Goal: Information Seeking & Learning: Understand process/instructions

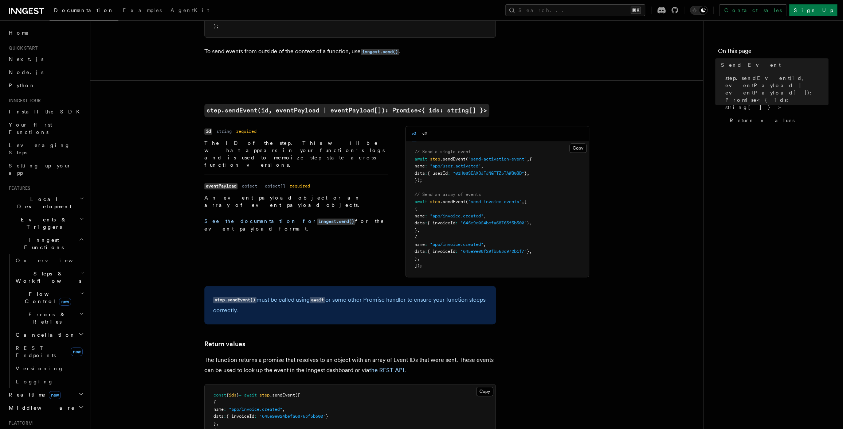
scroll to position [219, 0]
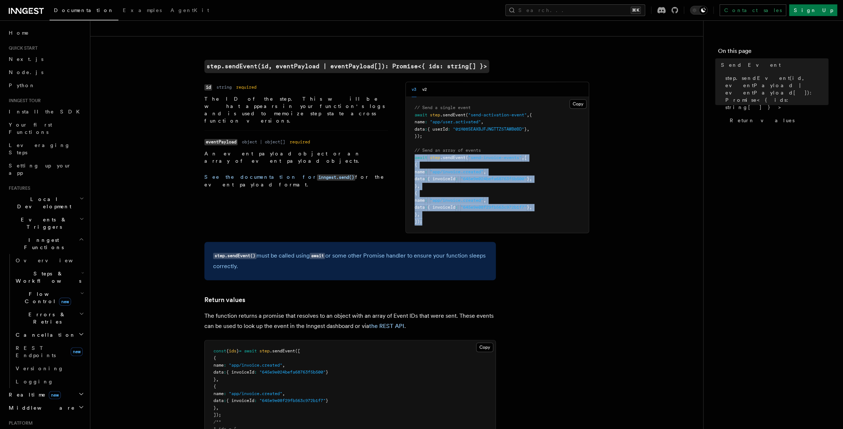
drag, startPoint x: 423, startPoint y: 222, endPoint x: 415, endPoint y: 158, distance: 64.5
click at [415, 158] on pre "// Send a single event await step .sendEvent ( "send-activation-event" , { name…" at bounding box center [497, 165] width 183 height 136
copy code "await step .sendEvent ( "send-invoice-events" , [ { name : "app/invoice.created…"
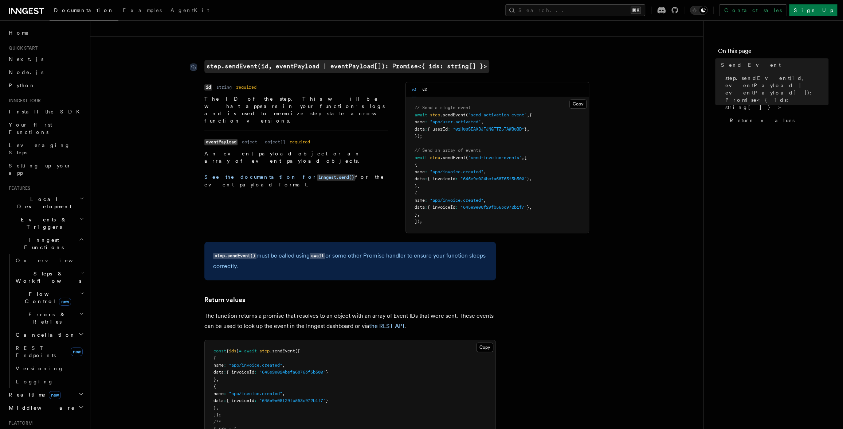
drag, startPoint x: 465, startPoint y: 73, endPoint x: 446, endPoint y: 72, distance: 19.0
click at [465, 73] on article "References TypeScript SDK Steps Send Event Use to send event(s) reliably within…" at bounding box center [397, 213] width 590 height 800
click at [426, 68] on code "step.sendEvent(id, eventPayload | eventPayload[]): Promise<{ ids: string[] }>" at bounding box center [346, 66] width 285 height 13
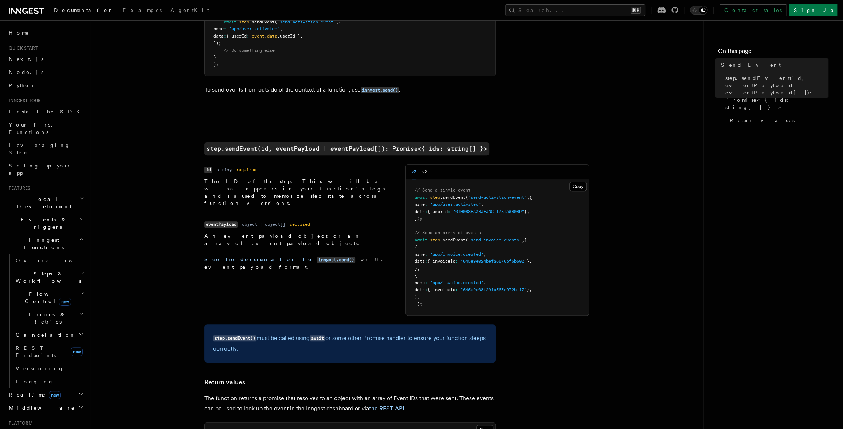
scroll to position [142, 0]
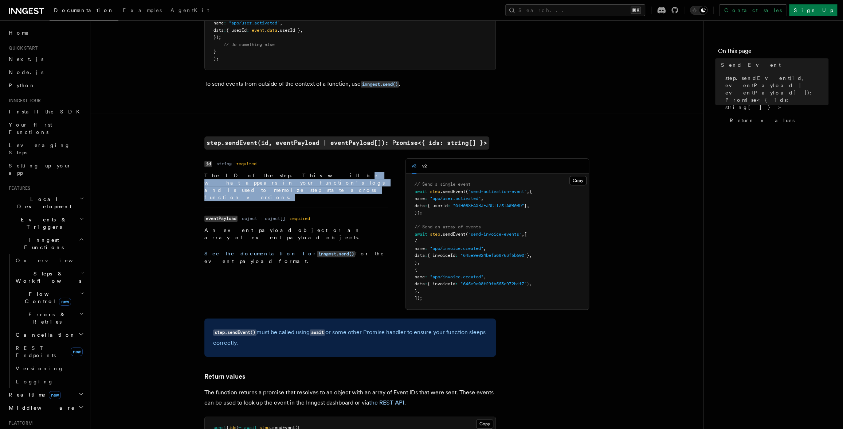
drag, startPoint x: 269, startPoint y: 176, endPoint x: 310, endPoint y: 181, distance: 40.9
click at [310, 182] on p "The ID of the step. This will be what appears in your function's logs and is us…" at bounding box center [296, 186] width 184 height 29
click at [310, 181] on p "The ID of the step. This will be what appears in your function's logs and is us…" at bounding box center [296, 186] width 184 height 29
drag, startPoint x: 310, startPoint y: 181, endPoint x: 203, endPoint y: 176, distance: 106.9
click at [203, 176] on article "References TypeScript SDK Steps Send Event Use to send event(s) reliably within…" at bounding box center [397, 290] width 590 height 800
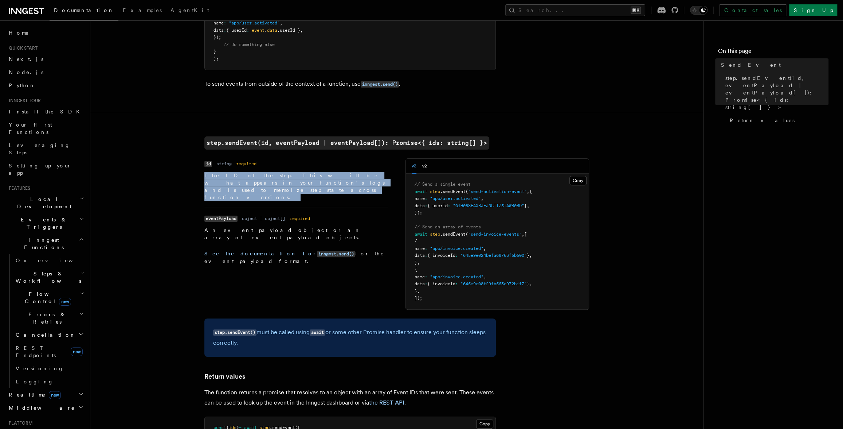
click at [203, 176] on article "References TypeScript SDK Steps Send Event Use to send event(s) reliably within…" at bounding box center [397, 290] width 590 height 800
drag, startPoint x: 201, startPoint y: 176, endPoint x: 304, endPoint y: 180, distance: 102.8
click at [304, 180] on article "References TypeScript SDK Steps Send Event Use to send event(s) reliably within…" at bounding box center [397, 290] width 590 height 800
click at [304, 180] on p "The ID of the step. This will be what appears in your function's logs and is us…" at bounding box center [296, 186] width 184 height 29
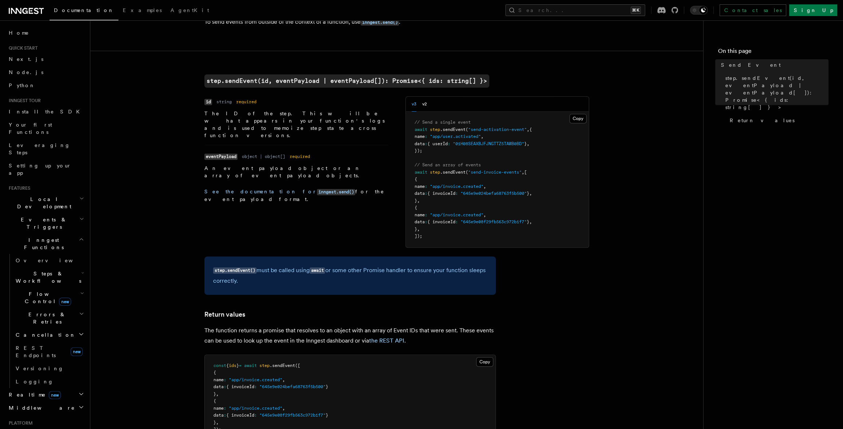
scroll to position [364, 0]
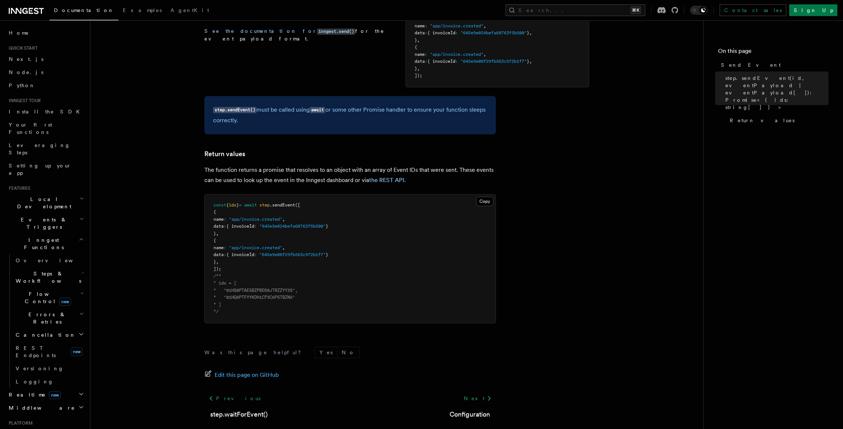
click at [237, 171] on p "The function returns a promise that resolves to an object with an array of Even…" at bounding box center [350, 175] width 292 height 20
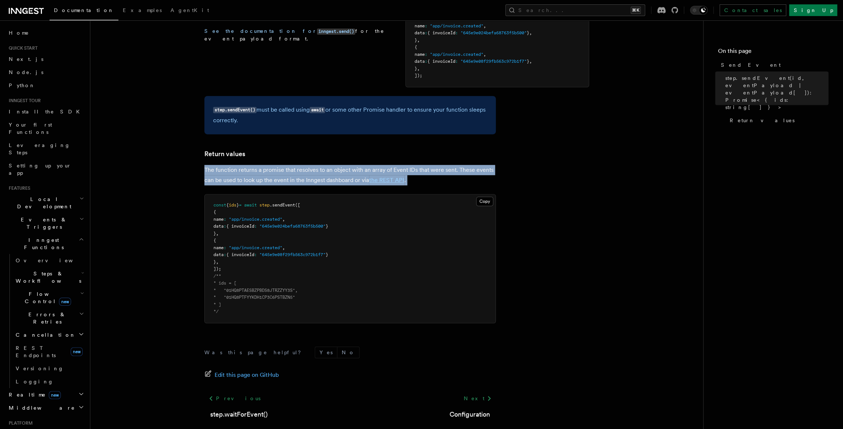
click at [237, 171] on p "The function returns a promise that resolves to an object with an array of Even…" at bounding box center [350, 175] width 292 height 20
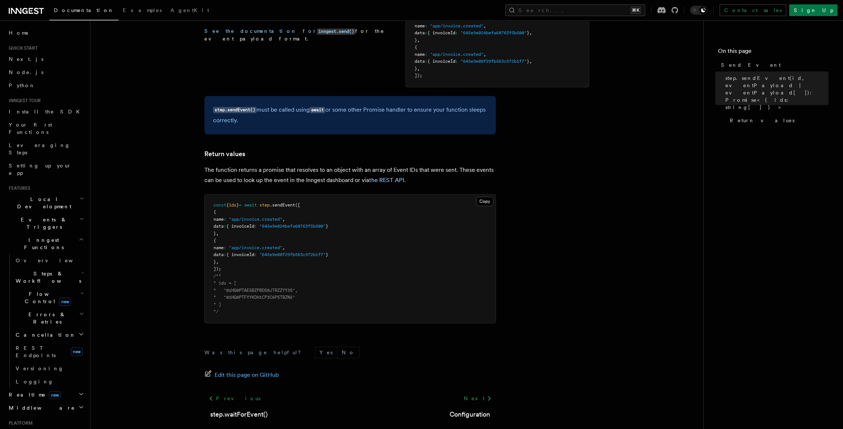
click at [257, 177] on p "The function returns a promise that resolves to an object with an array of Even…" at bounding box center [350, 175] width 292 height 20
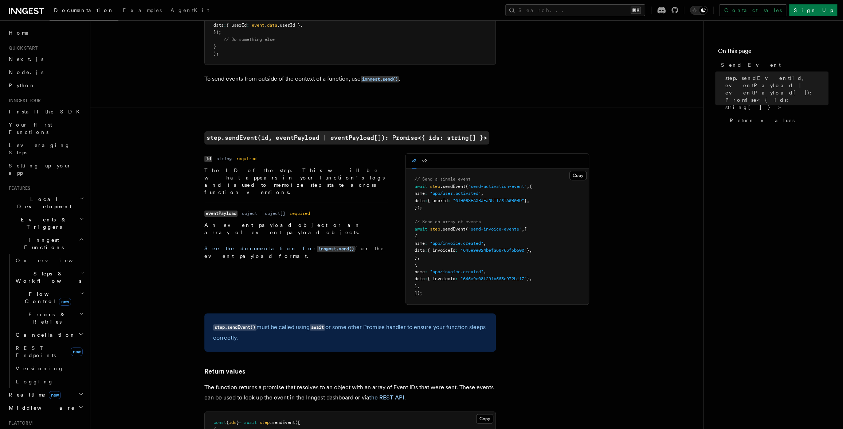
scroll to position [146, 0]
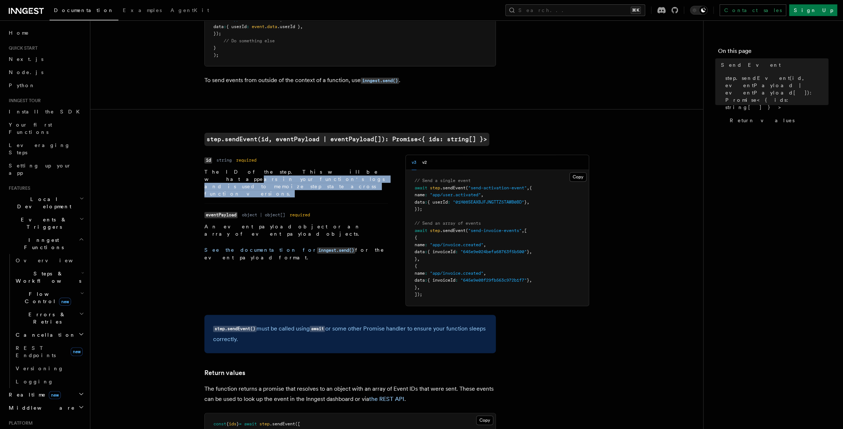
drag, startPoint x: 296, startPoint y: 173, endPoint x: 311, endPoint y: 177, distance: 15.8
click at [311, 177] on p "The ID of the step. This will be what appears in your function's logs and is us…" at bounding box center [296, 182] width 184 height 29
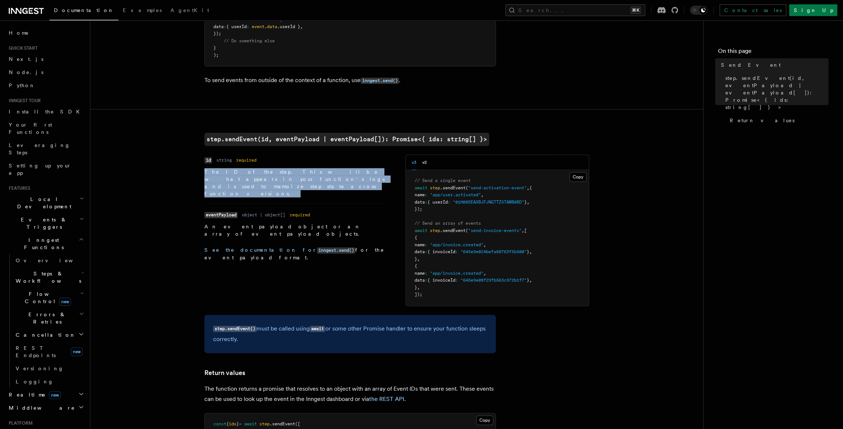
drag, startPoint x: 311, startPoint y: 177, endPoint x: 199, endPoint y: 171, distance: 112.4
click at [199, 171] on article "References TypeScript SDK Steps Send Event Use to send event(s) reliably within…" at bounding box center [397, 286] width 590 height 800
drag, startPoint x: 200, startPoint y: 171, endPoint x: 333, endPoint y: 184, distance: 133.6
click at [333, 184] on article "References TypeScript SDK Steps Send Event Use to send event(s) reliably within…" at bounding box center [397, 286] width 590 height 800
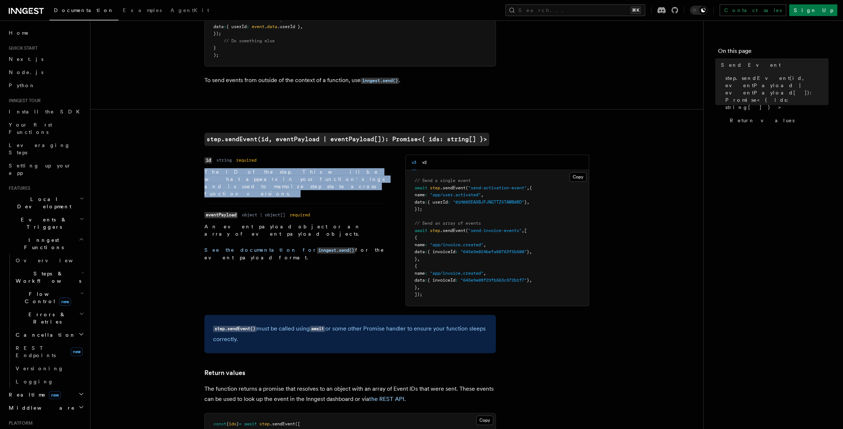
click at [333, 184] on li "Name id Type string Required required Description The ID of the step. This will…" at bounding box center [296, 178] width 184 height 48
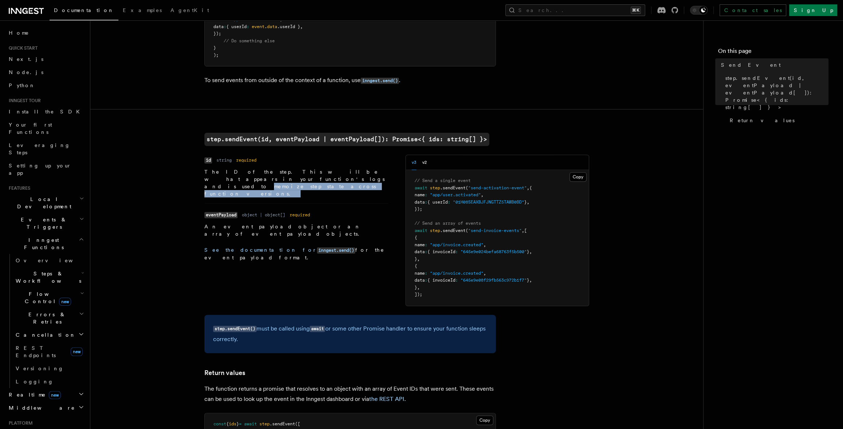
drag, startPoint x: 326, startPoint y: 181, endPoint x: 188, endPoint y: 176, distance: 137.8
click at [188, 176] on article "References TypeScript SDK Steps Send Event Use to send event(s) reliably within…" at bounding box center [397, 286] width 590 height 800
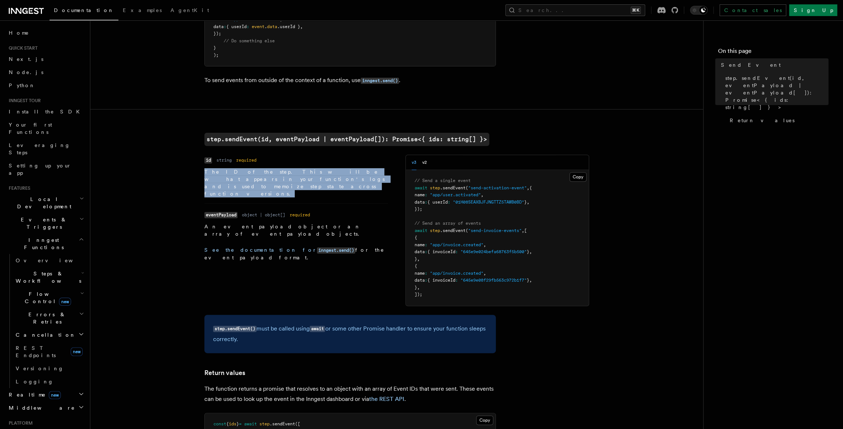
drag, startPoint x: 204, startPoint y: 170, endPoint x: 342, endPoint y: 180, distance: 138.4
click at [342, 180] on article "References TypeScript SDK Steps Send Event Use to send event(s) reliably within…" at bounding box center [397, 286] width 590 height 800
click at [342, 180] on p "The ID of the step. This will be what appears in your function's logs and is us…" at bounding box center [296, 182] width 184 height 29
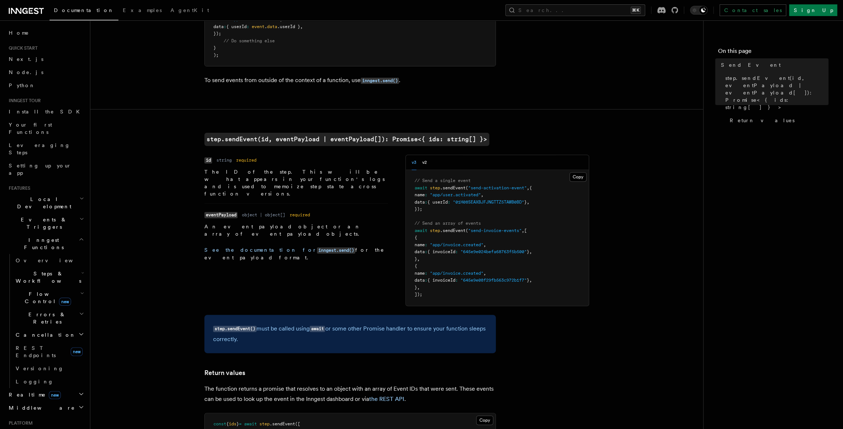
click at [342, 180] on p "The ID of the step. This will be what appears in your function's logs and is us…" at bounding box center [296, 182] width 184 height 29
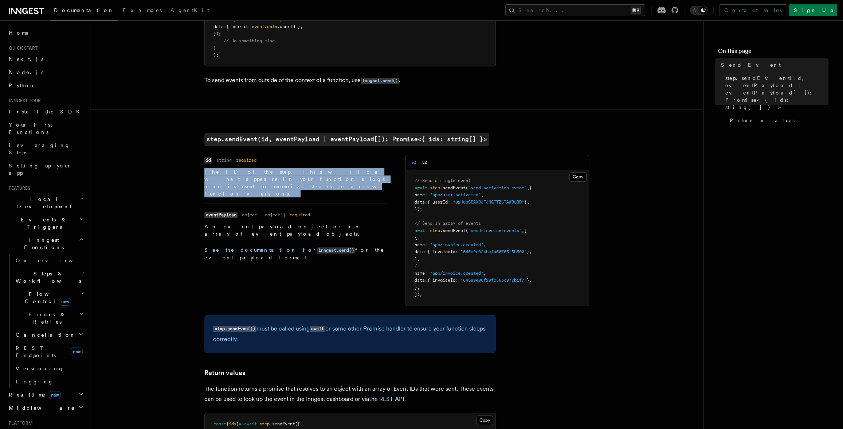
click at [342, 180] on p "The ID of the step. This will be what appears in your function's logs and is us…" at bounding box center [296, 182] width 184 height 29
click at [335, 176] on p "The ID of the step. This will be what appears in your function's logs and is us…" at bounding box center [296, 182] width 184 height 29
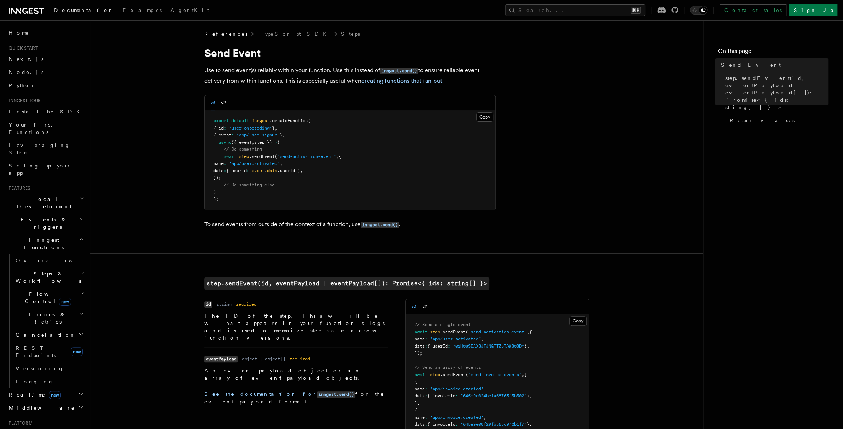
scroll to position [0, 0]
